Goal: Information Seeking & Learning: Understand process/instructions

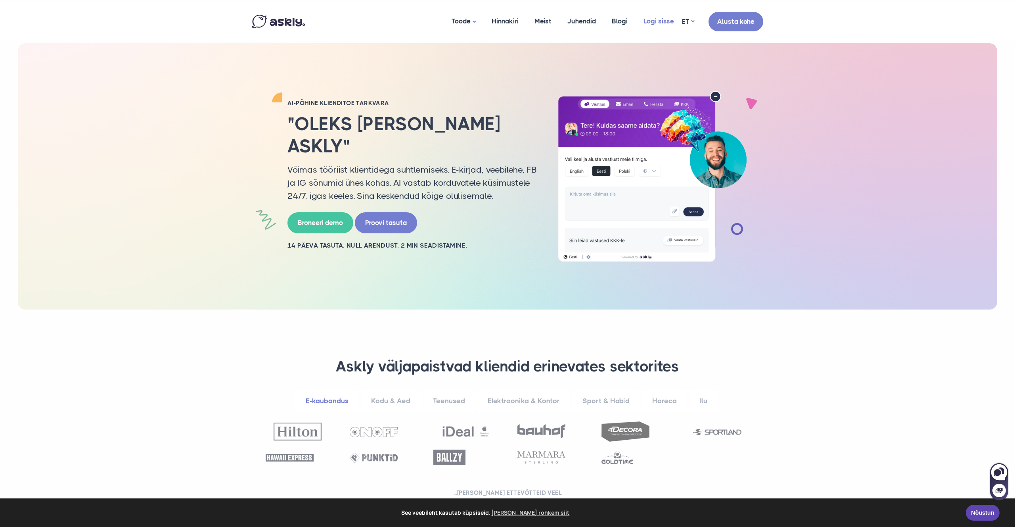
click at [658, 19] on link "Logi sisse" at bounding box center [659, 21] width 46 height 38
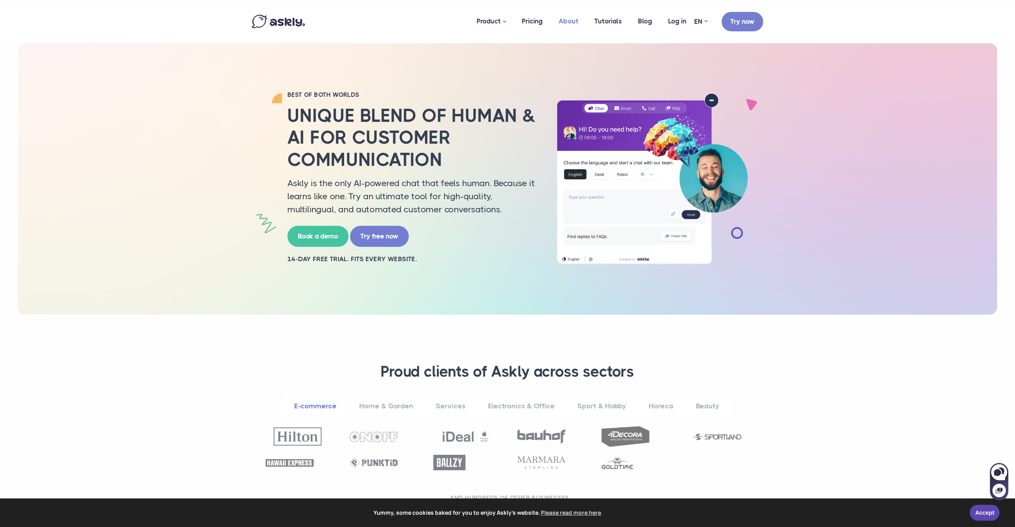
click at [567, 22] on link "About" at bounding box center [569, 21] width 36 height 38
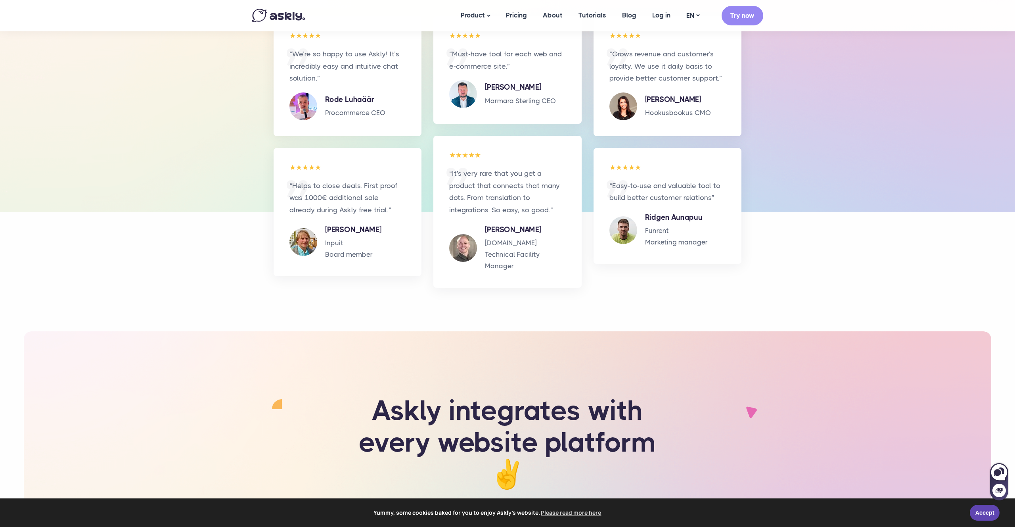
scroll to position [1667, 0]
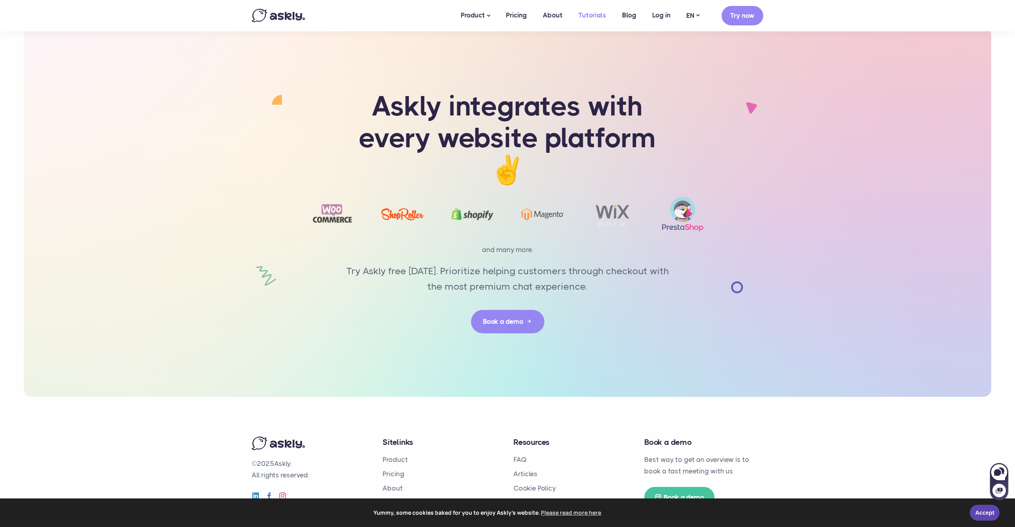
click at [598, 18] on link "Tutorials" at bounding box center [593, 15] width 44 height 31
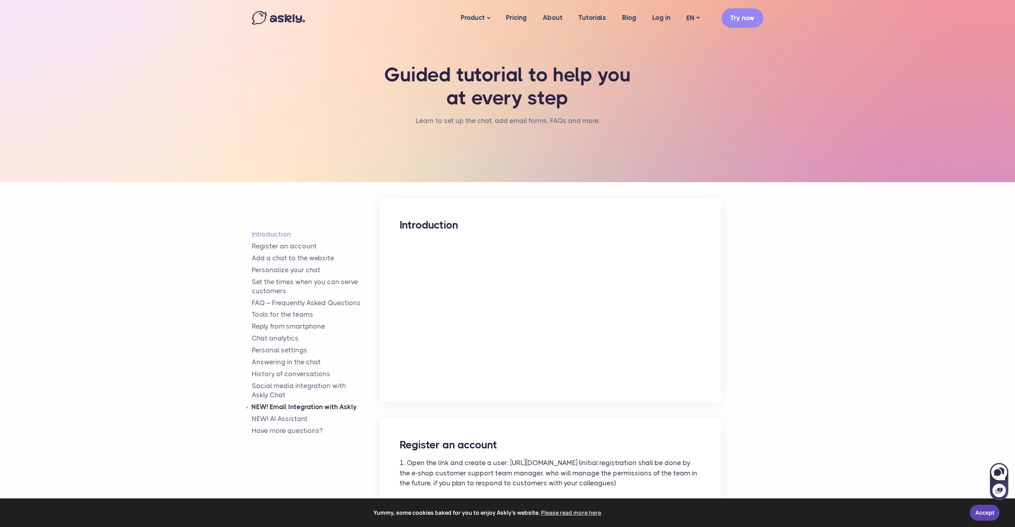
click at [312, 404] on link "NEW! Email Integration with Askly" at bounding box center [316, 406] width 128 height 9
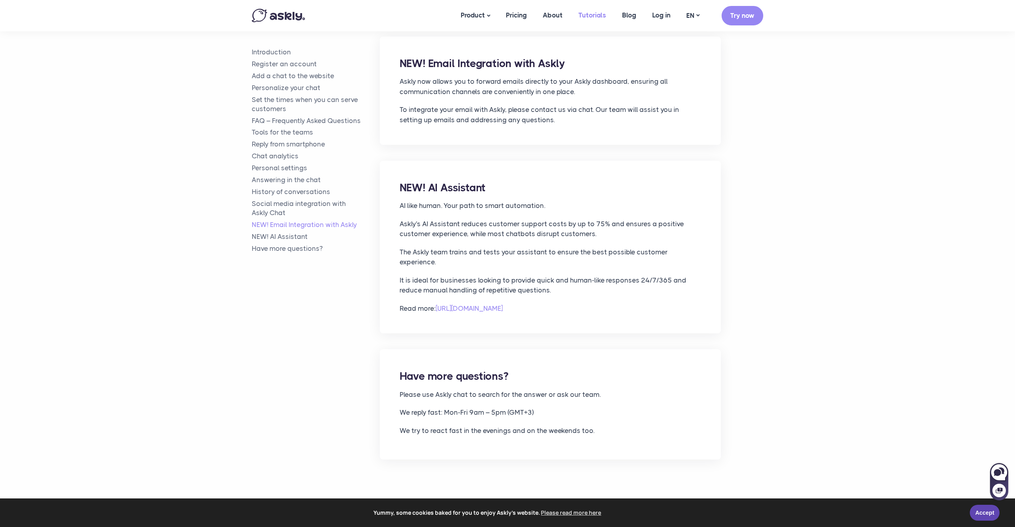
scroll to position [3737, 0]
click at [548, 52] on div "NEW! Email Integration with Askly Askly now allows you to forward emails direct…" at bounding box center [550, 90] width 341 height 108
drag, startPoint x: 585, startPoint y: 78, endPoint x: 401, endPoint y: 58, distance: 185.9
click at [401, 58] on div "NEW! Email Integration with Askly Askly now allows you to forward emails direct…" at bounding box center [550, 90] width 341 height 108
copy div "Askly now allows you to forward emails directly to your Askly dashboard, ensuri…"
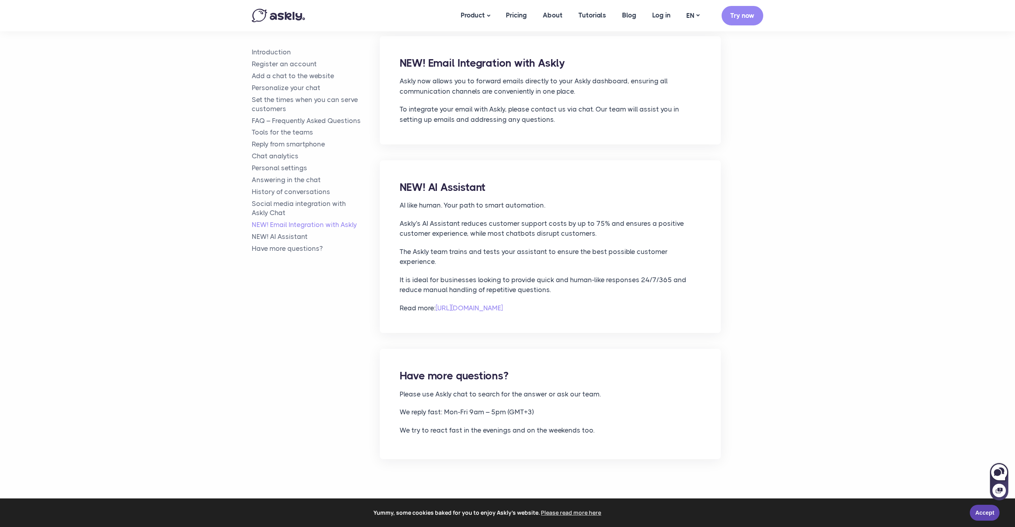
click at [532, 104] on p "To integrate your email with Askly, please contact us via chat. Our team will a…" at bounding box center [550, 114] width 301 height 20
